Goal: Transaction & Acquisition: Download file/media

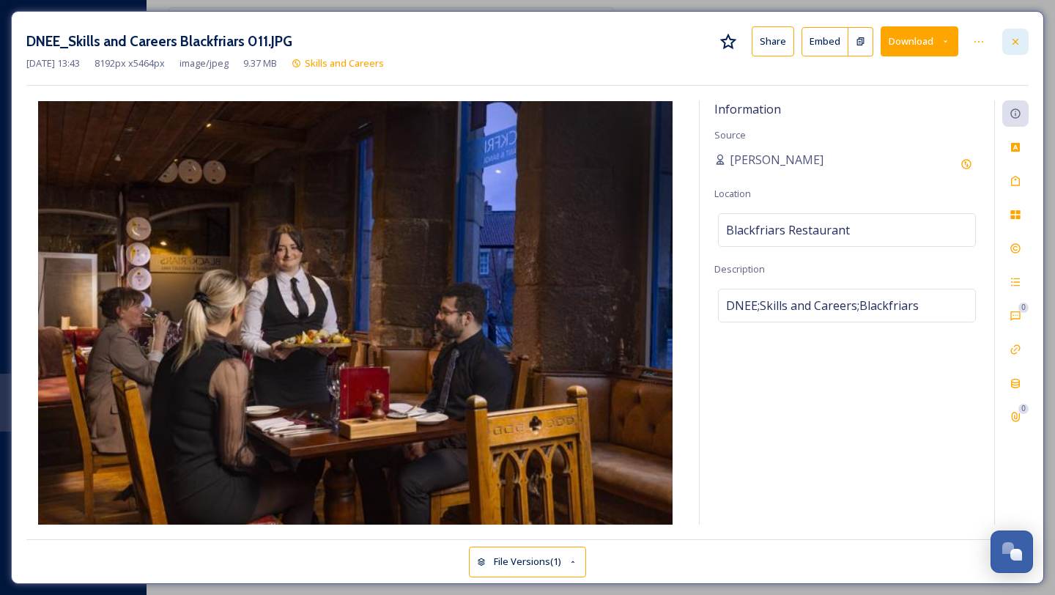
scroll to position [495, 0]
click at [1015, 43] on icon at bounding box center [1016, 42] width 12 height 12
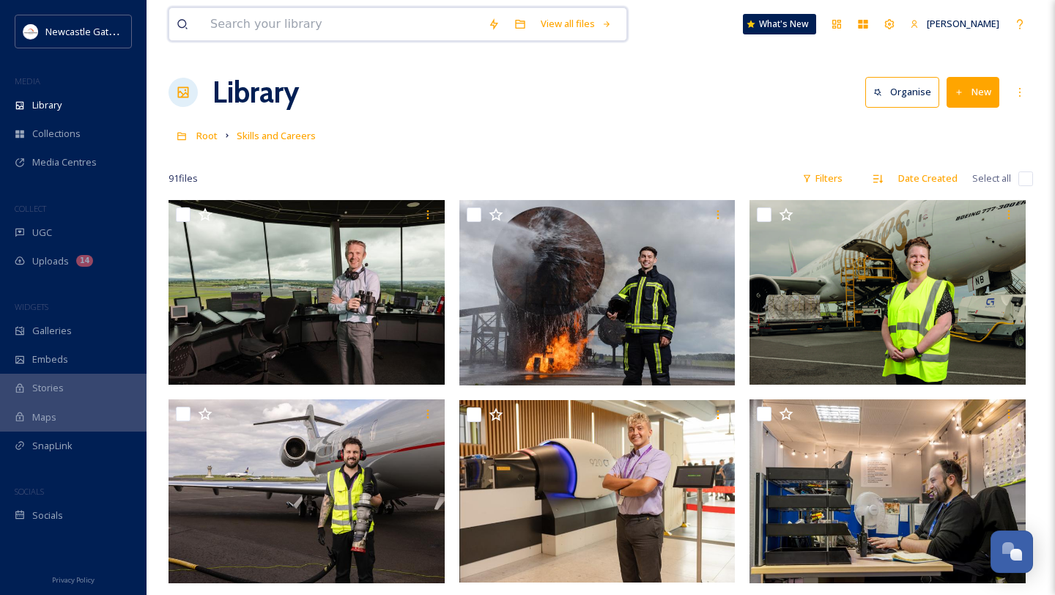
click at [288, 31] on input at bounding box center [342, 24] width 278 height 32
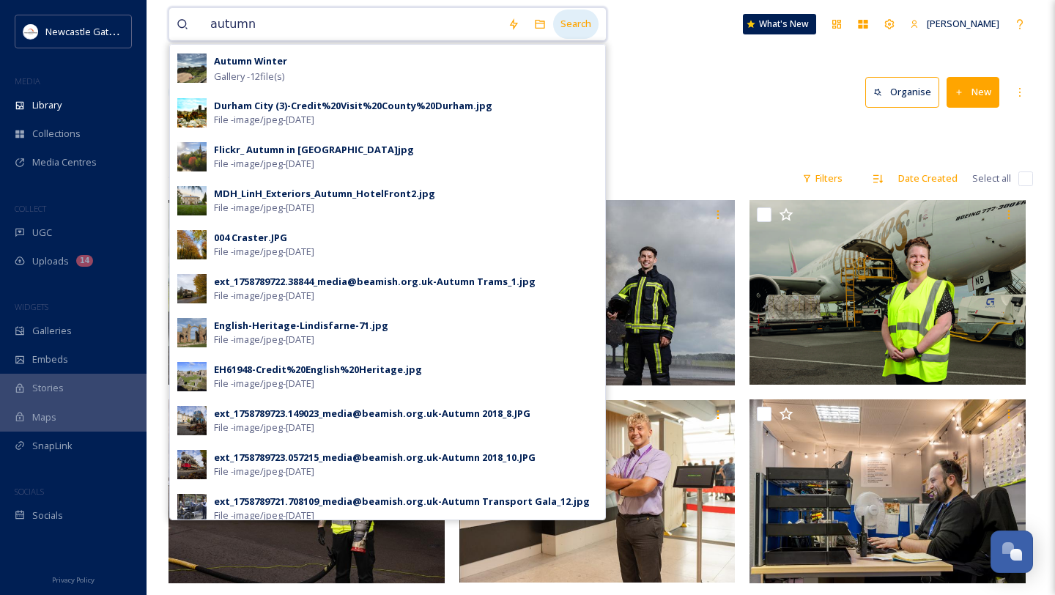
type input "autumn"
click at [583, 25] on div "Search" at bounding box center [575, 24] width 45 height 29
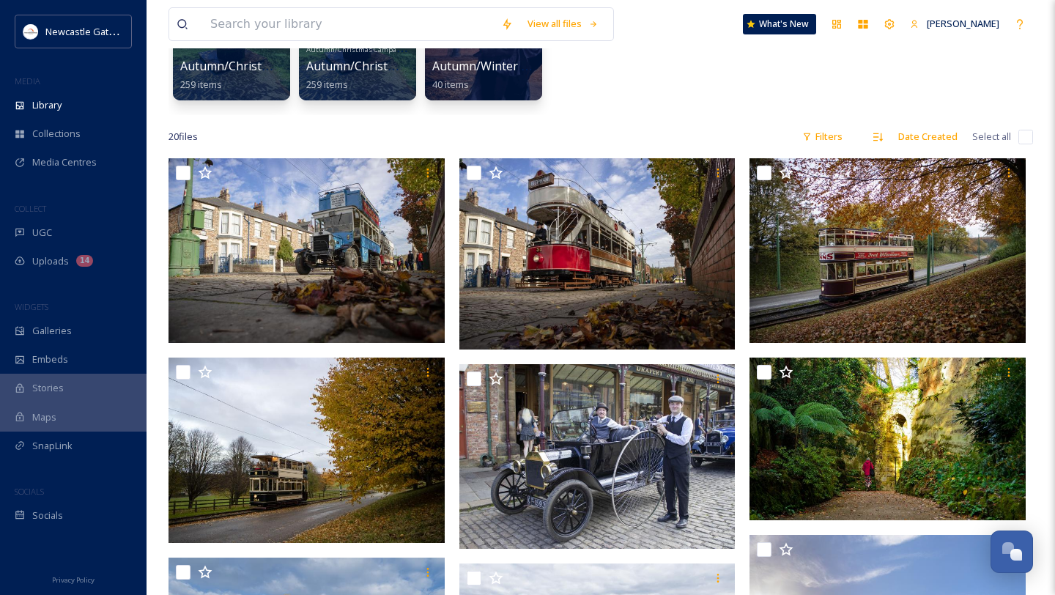
scroll to position [176, 0]
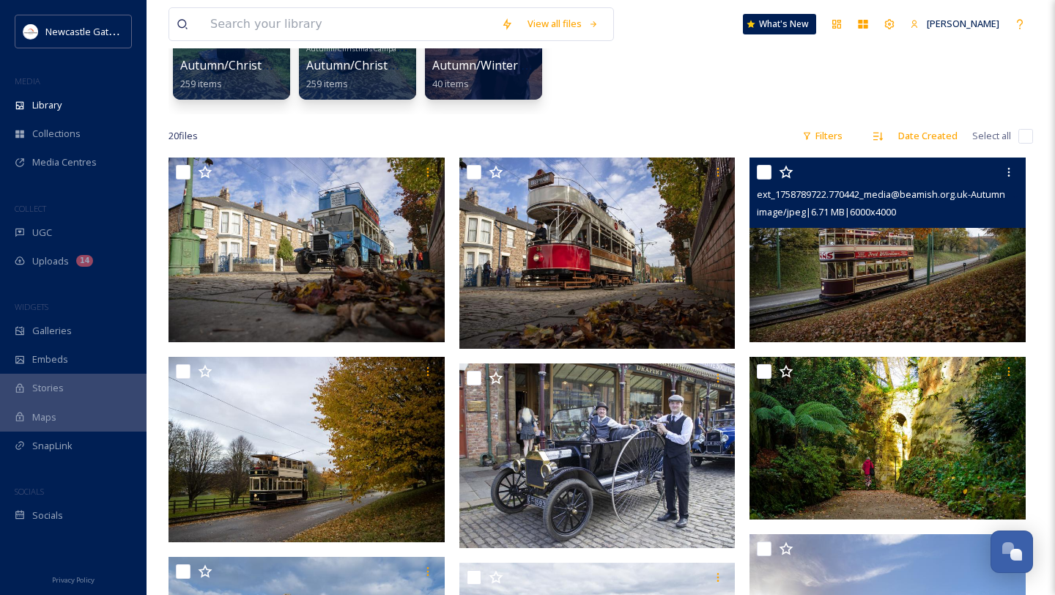
click at [869, 271] on img at bounding box center [888, 250] width 276 height 185
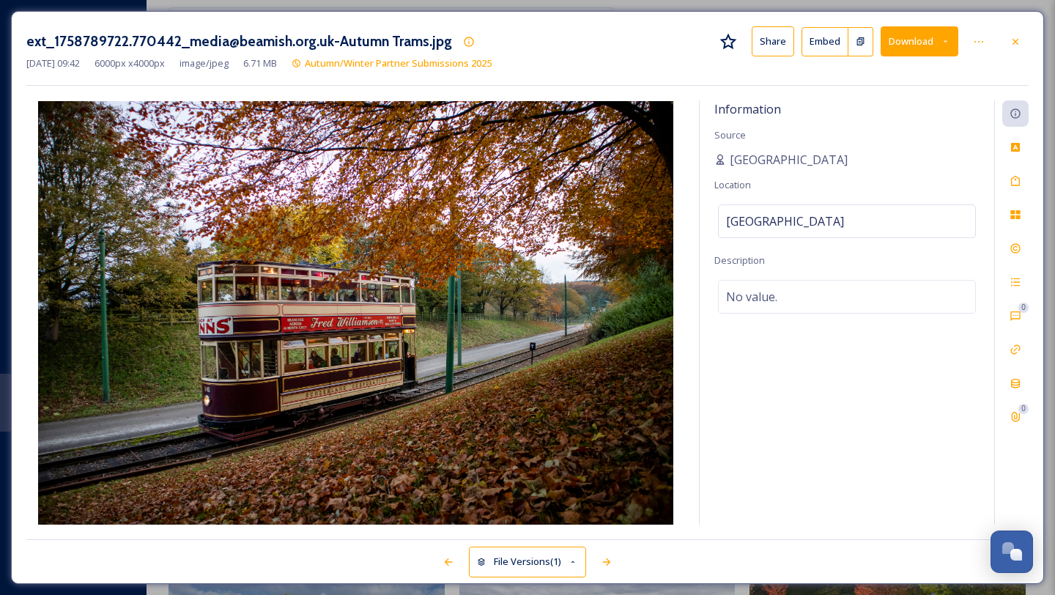
click at [949, 46] on button "Download" at bounding box center [920, 41] width 78 height 30
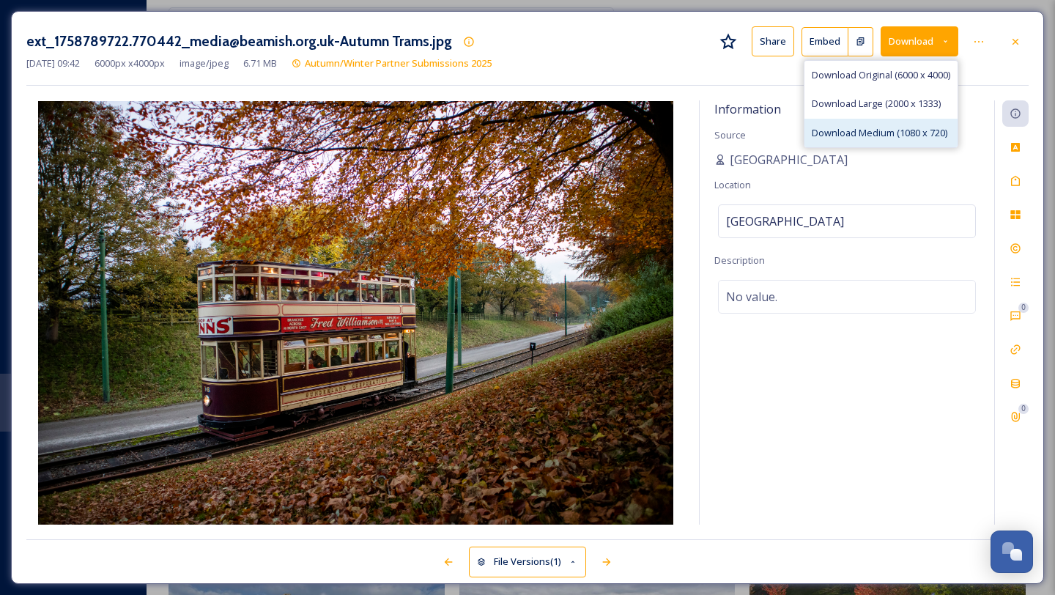
click at [926, 130] on span "Download Medium (1080 x 720)" at bounding box center [880, 133] width 136 height 14
